Goal: Task Accomplishment & Management: Manage account settings

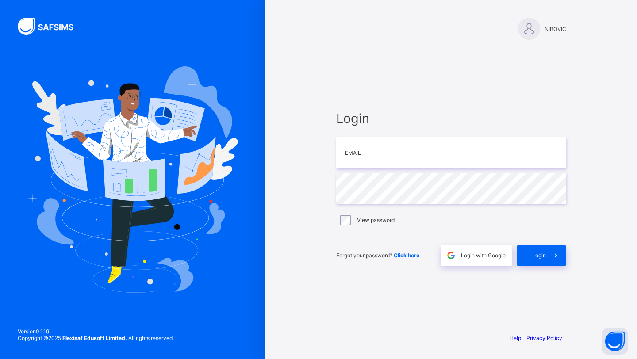
click at [451, 161] on input "email" at bounding box center [451, 153] width 230 height 31
type input "**********"
click at [362, 213] on div "View password" at bounding box center [451, 220] width 230 height 19
click at [358, 221] on label "View password" at bounding box center [376, 220] width 38 height 7
click at [535, 256] on span "Login" at bounding box center [539, 255] width 14 height 7
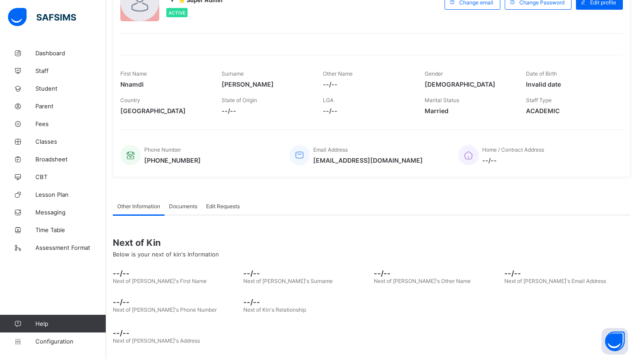
scroll to position [81, 0]
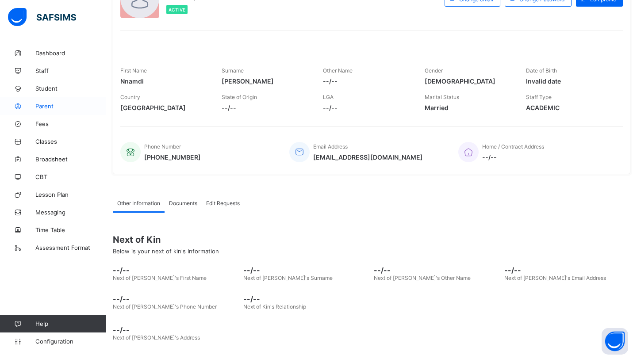
click at [50, 112] on link "Parent" at bounding box center [53, 106] width 106 height 18
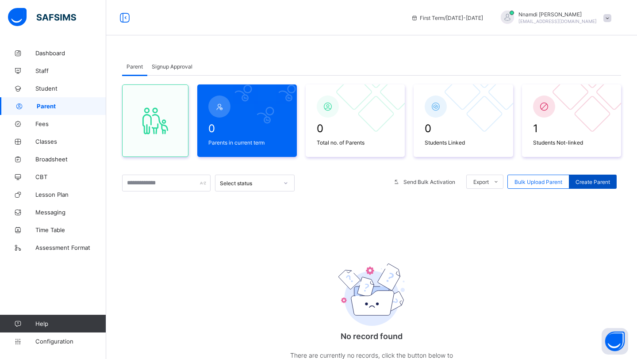
click at [582, 180] on span "Create Parent" at bounding box center [592, 182] width 34 height 7
select select "**"
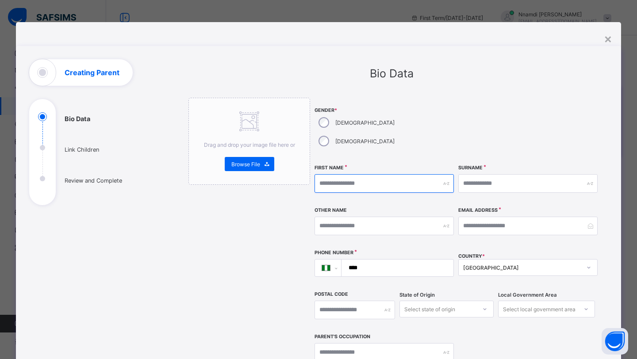
click at [351, 174] on input "text" at bounding box center [383, 183] width 139 height 19
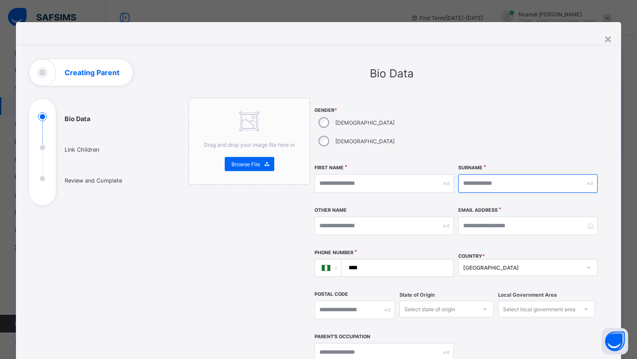
click at [467, 174] on input "text" at bounding box center [527, 183] width 139 height 19
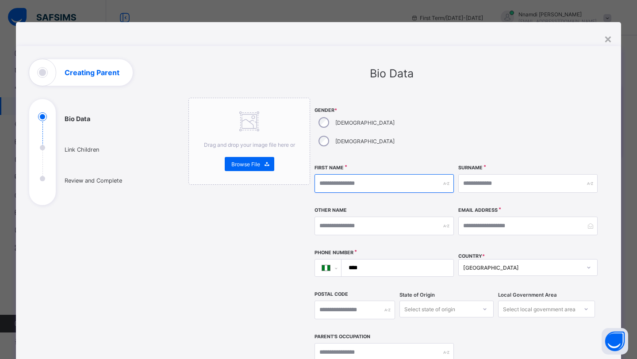
click at [337, 174] on input "text" at bounding box center [383, 183] width 139 height 19
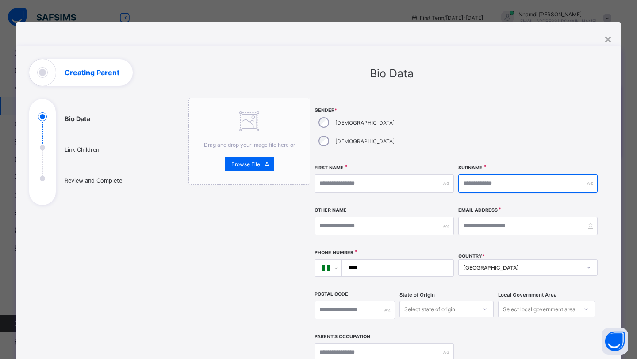
click at [471, 174] on input "text" at bounding box center [527, 183] width 139 height 19
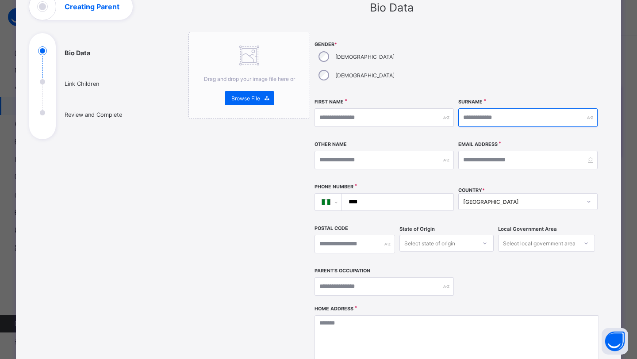
scroll to position [65, 0]
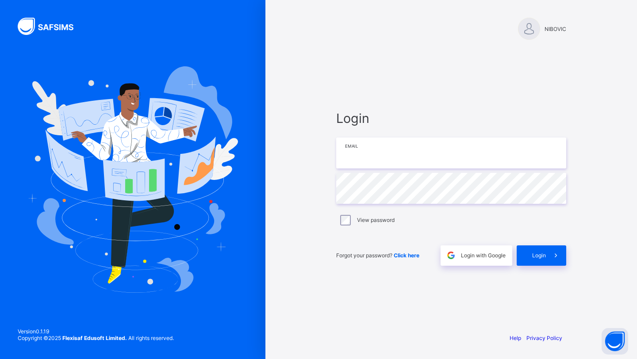
click at [373, 151] on input "email" at bounding box center [451, 153] width 230 height 31
type input "**********"
click at [532, 258] on span "Login" at bounding box center [539, 255] width 14 height 7
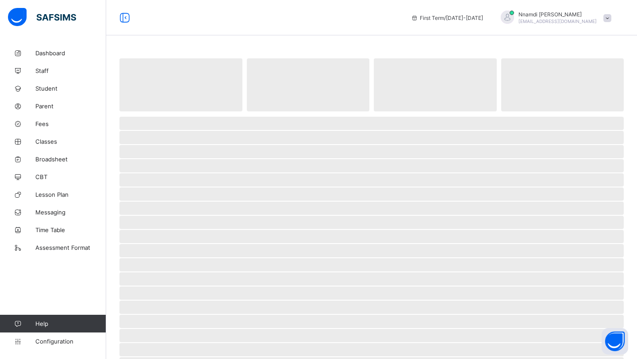
select select "**"
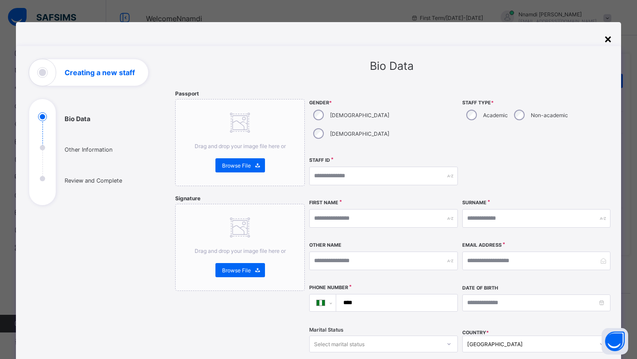
click at [606, 41] on div "×" at bounding box center [608, 38] width 8 height 15
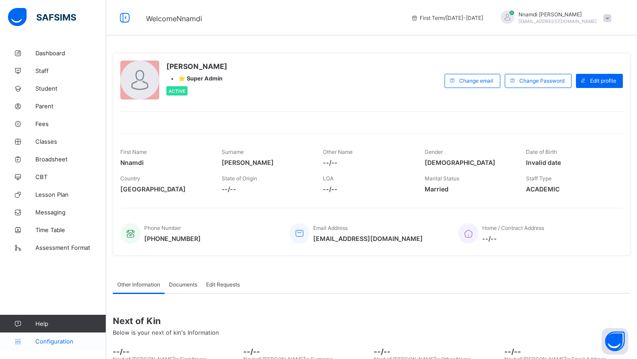
click at [49, 340] on span "Configuration" at bounding box center [70, 341] width 70 height 7
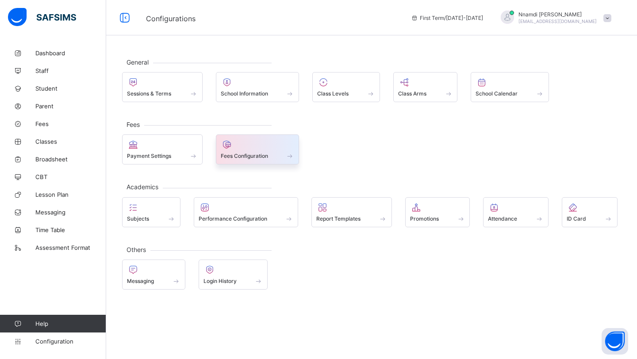
click at [252, 155] on span "Fees Configuration" at bounding box center [244, 156] width 47 height 7
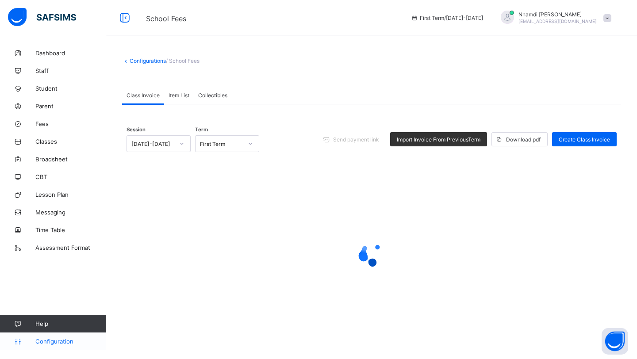
click at [49, 338] on span "Configuration" at bounding box center [70, 341] width 70 height 7
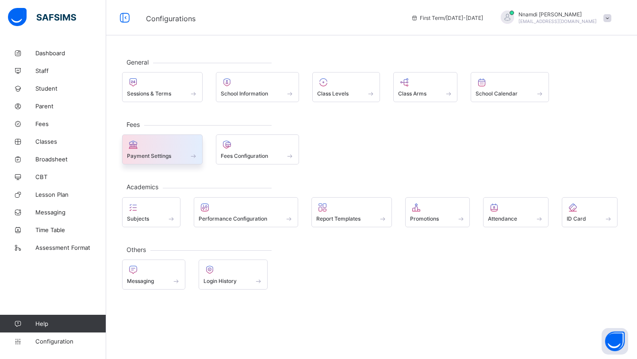
click at [146, 158] on span "Payment Settings" at bounding box center [149, 156] width 44 height 7
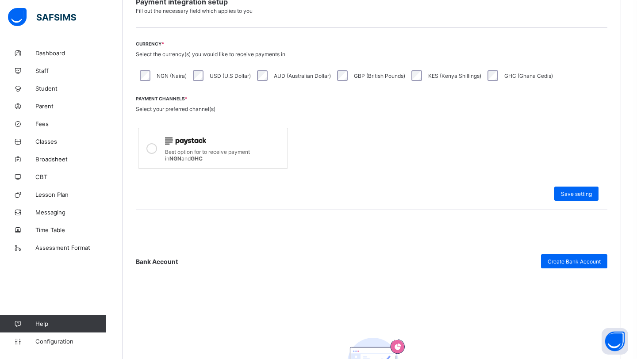
scroll to position [229, 0]
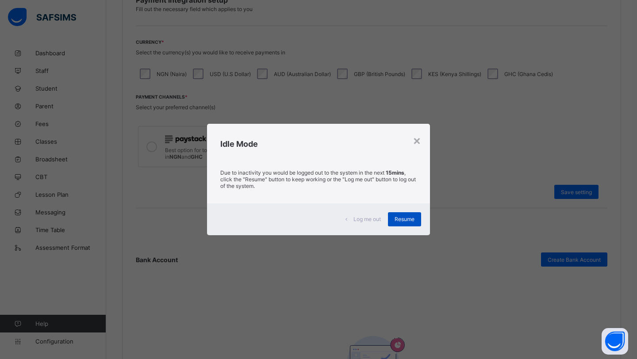
click at [402, 219] on span "Resume" at bounding box center [405, 219] width 20 height 7
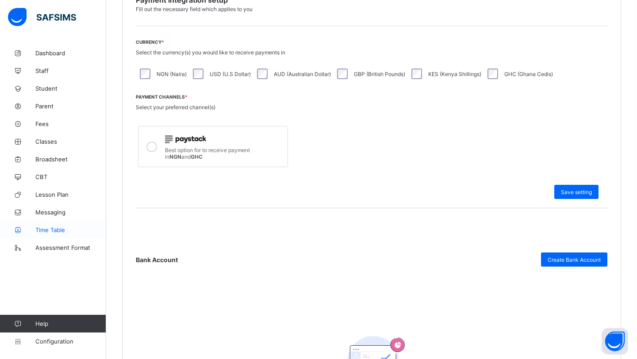
click at [55, 232] on span "Time Table" at bounding box center [70, 229] width 71 height 7
